Goal: Task Accomplishment & Management: Use online tool/utility

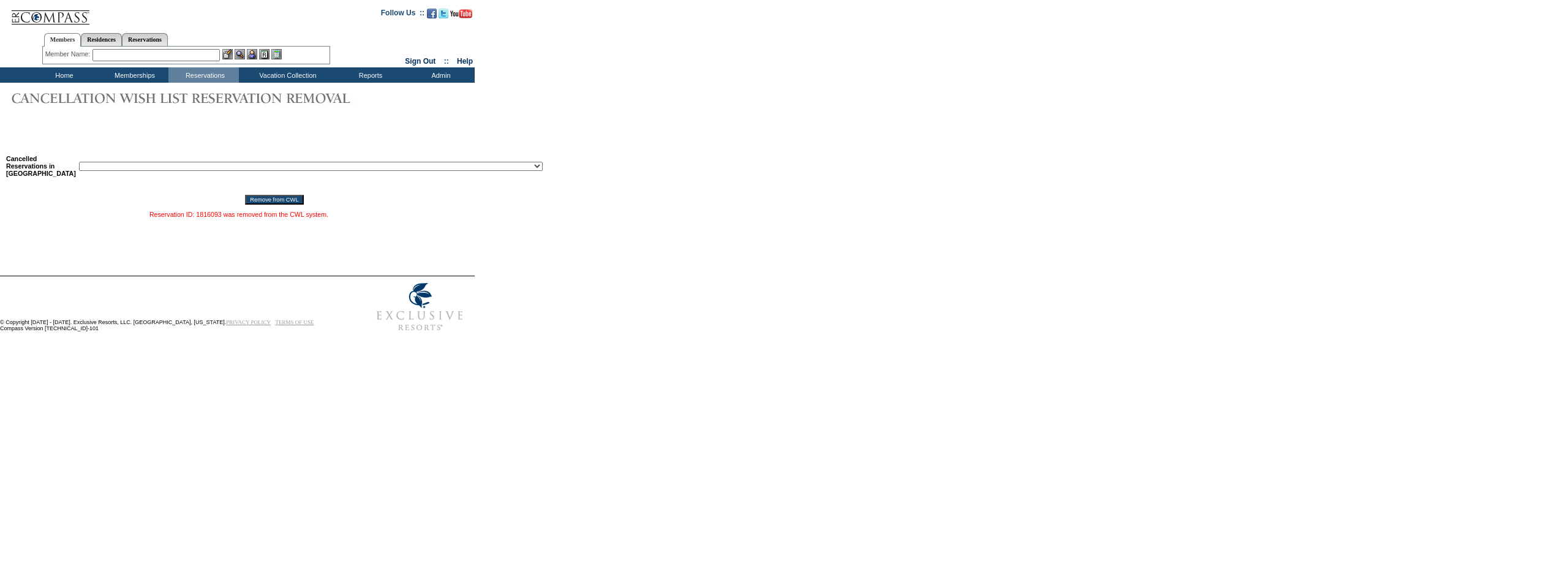
click at [311, 171] on select "Reservation ID: 1817610 ([GEOGRAPHIC_DATA], [US_STATE] - 1 [GEOGRAPHIC_DATA] : …" at bounding box center [311, 166] width 463 height 9
select select "1794230"
click at [79, 164] on select "Reservation ID: 1817610 ([GEOGRAPHIC_DATA], [US_STATE] - 1 [GEOGRAPHIC_DATA] : …" at bounding box center [311, 166] width 463 height 9
click at [245, 205] on input "Remove from CWL" at bounding box center [274, 199] width 58 height 9
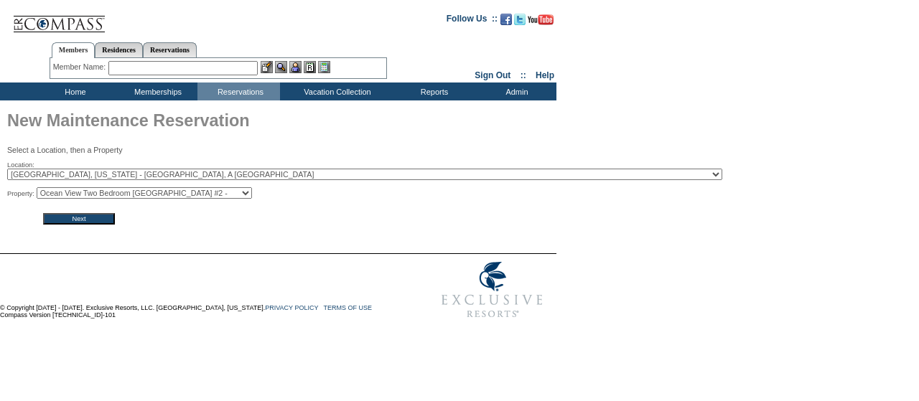
click at [87, 195] on select "Ocean View Two Bedroom [GEOGRAPHIC_DATA] #1 - Ocean View Two Bedroom [GEOGRAPHI…" at bounding box center [144, 192] width 215 height 11
select select "9258"
click at [41, 188] on select "Ocean View Two Bedroom [GEOGRAPHIC_DATA] #1 - Ocean View Two Bedroom [GEOGRAPHI…" at bounding box center [144, 192] width 215 height 11
click at [89, 222] on input "Next" at bounding box center [79, 218] width 72 height 11
